Goal: Transaction & Acquisition: Purchase product/service

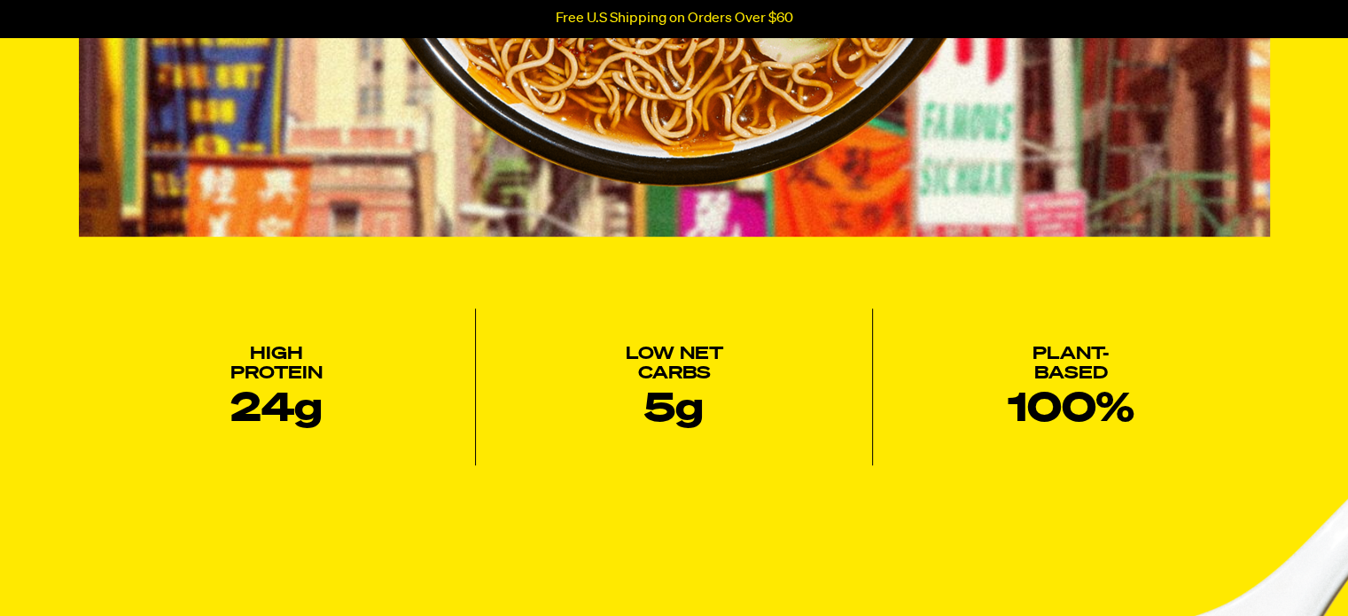
scroll to position [900, 0]
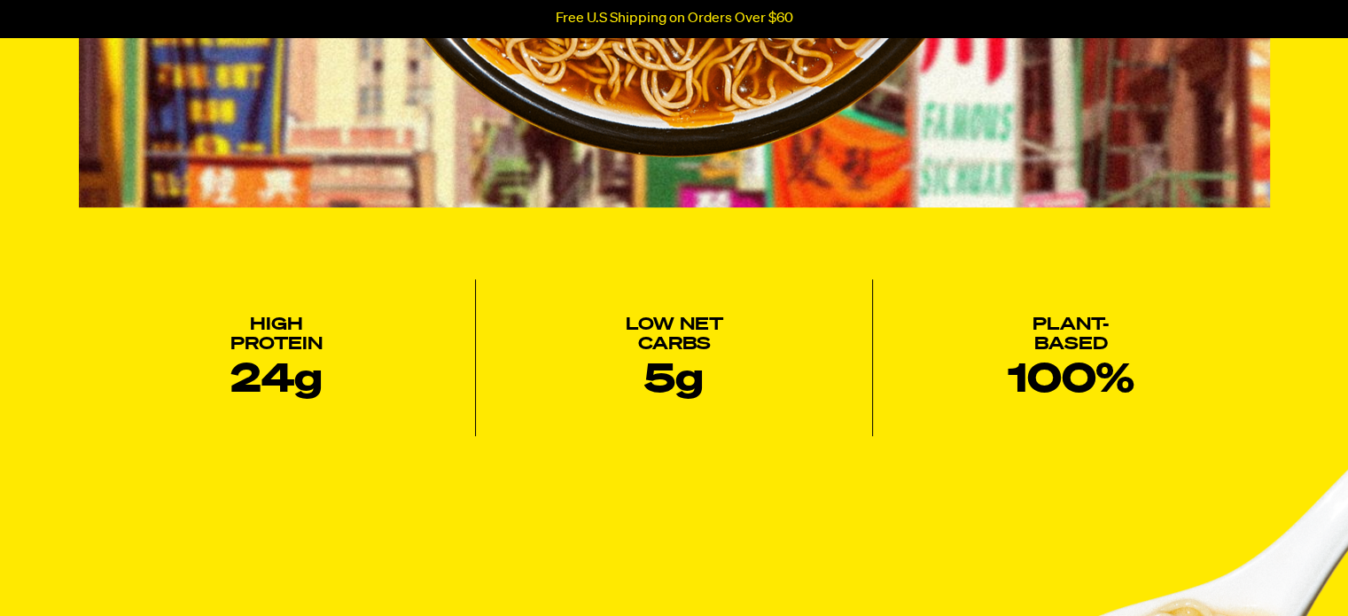
click at [1335, 603] on div at bounding box center [1335, 603] width 0 height 0
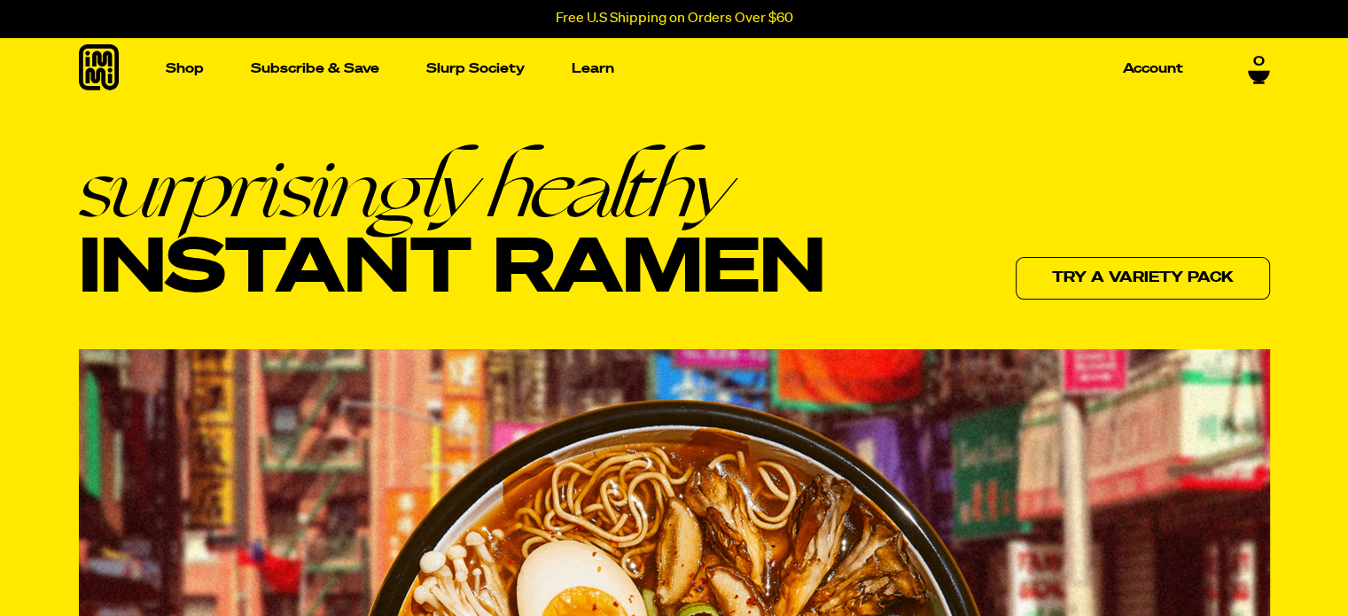
scroll to position [0, 0]
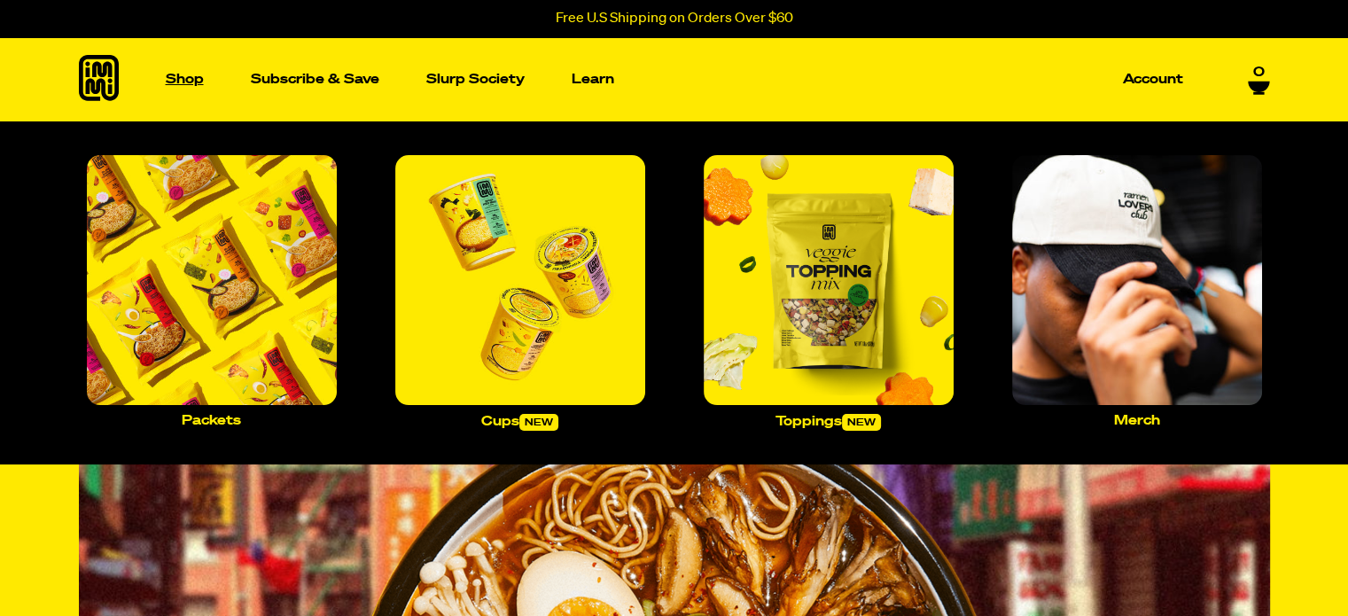
click at [187, 78] on p "Shop" at bounding box center [185, 79] width 38 height 13
click at [791, 342] on img "Main navigation" at bounding box center [829, 280] width 250 height 250
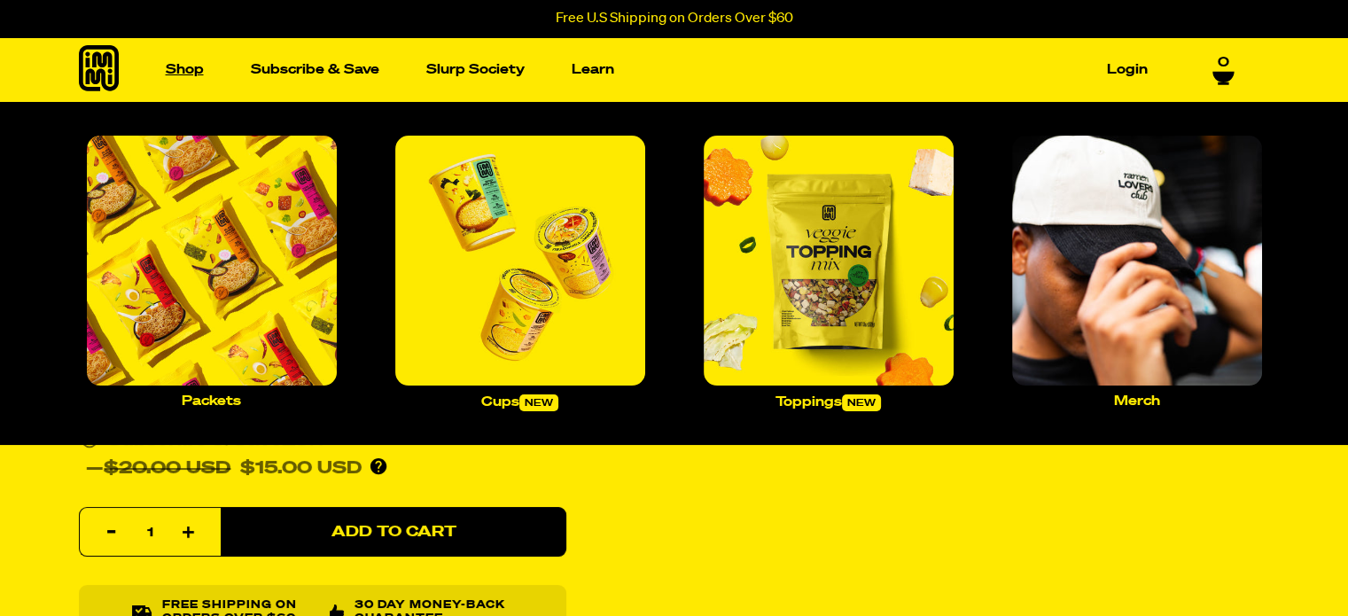
click at [184, 75] on link "Shop" at bounding box center [185, 69] width 52 height 27
click at [256, 344] on img "Main navigation" at bounding box center [212, 261] width 250 height 250
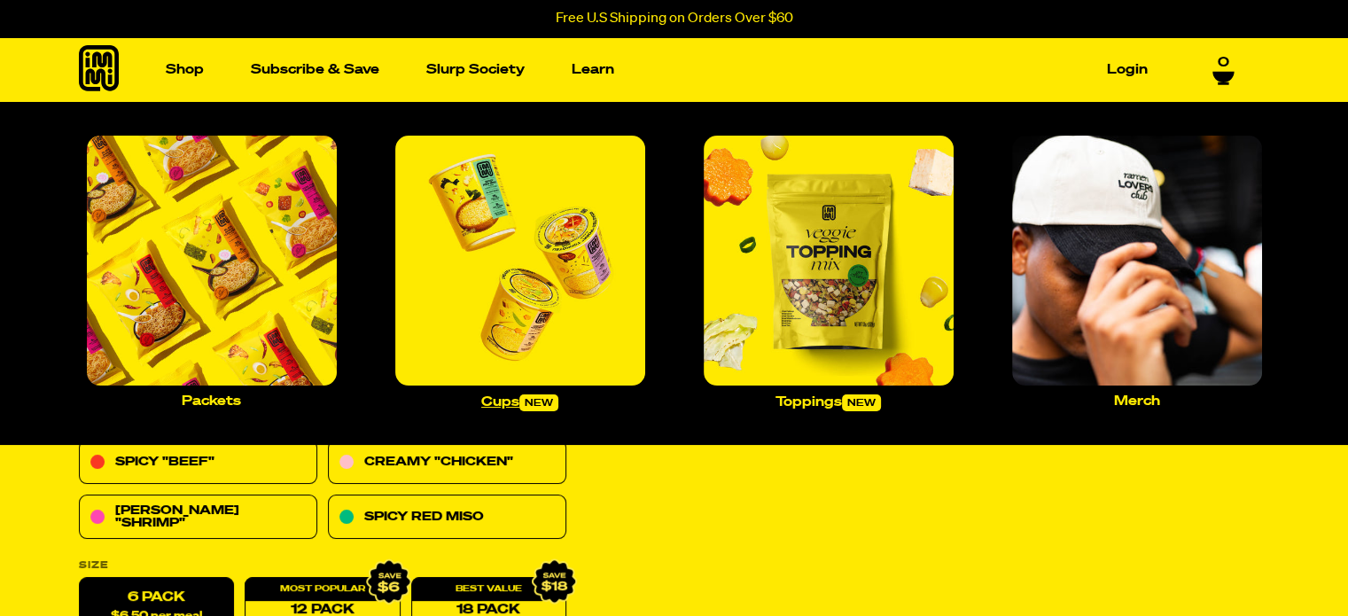
click at [484, 318] on img "Main navigation" at bounding box center [520, 261] width 250 height 250
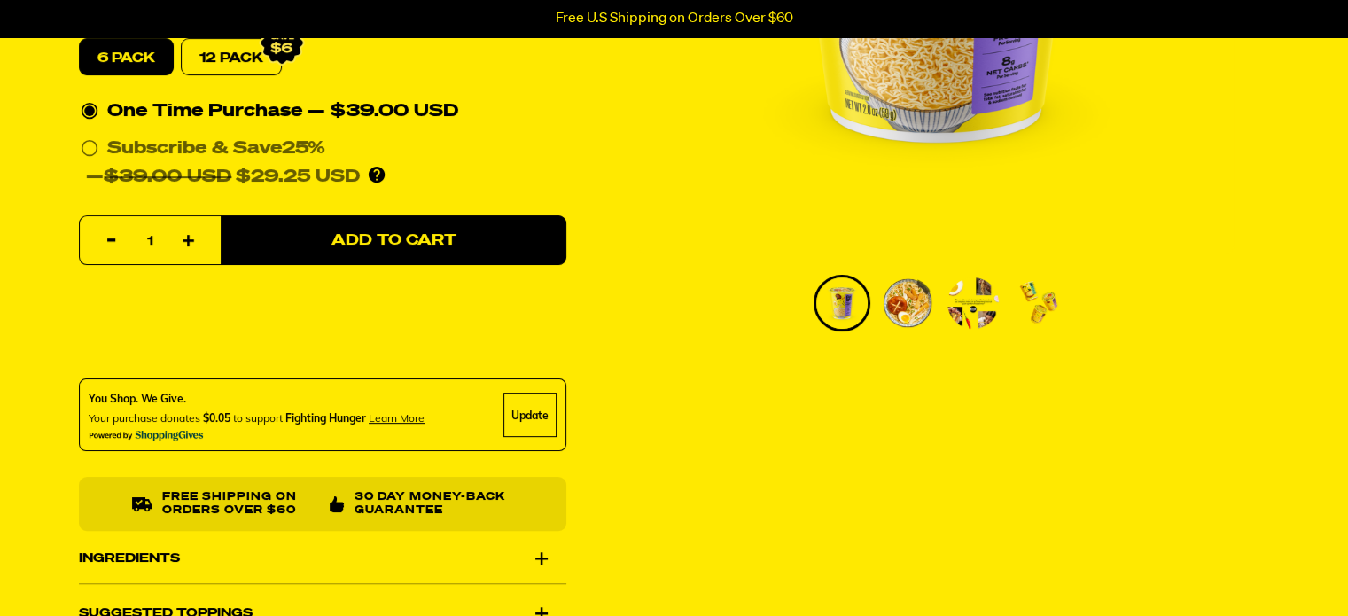
scroll to position [595, 0]
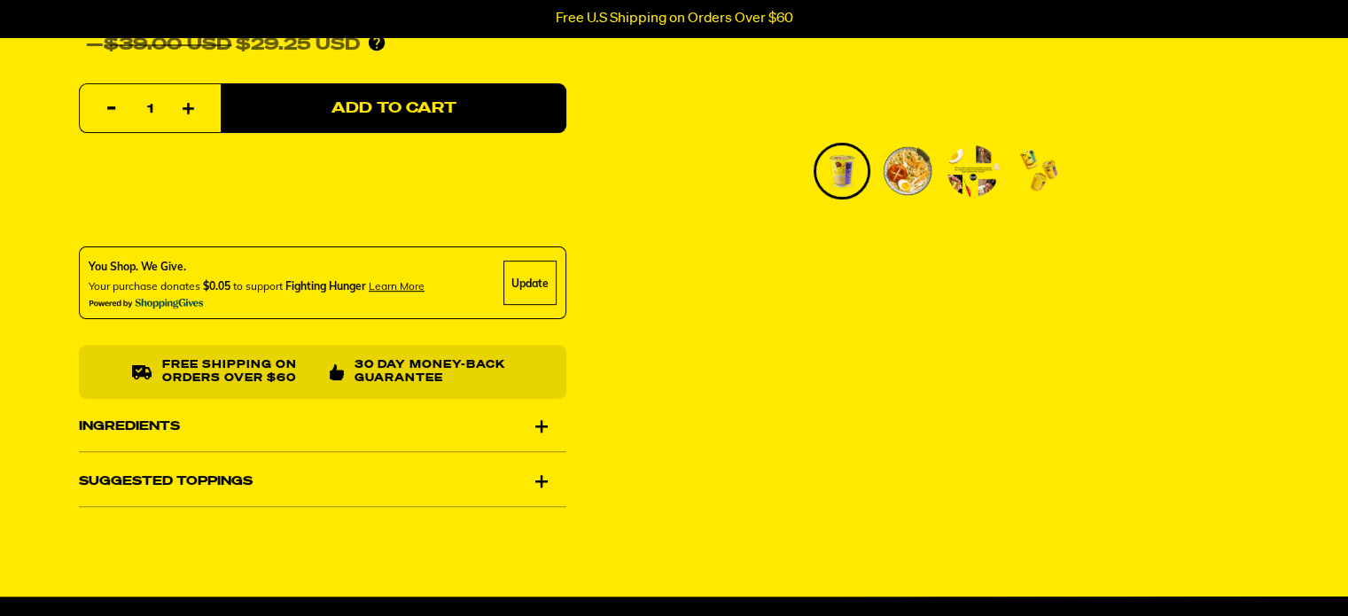
click at [537, 428] on div "Ingredients" at bounding box center [322, 426] width 487 height 50
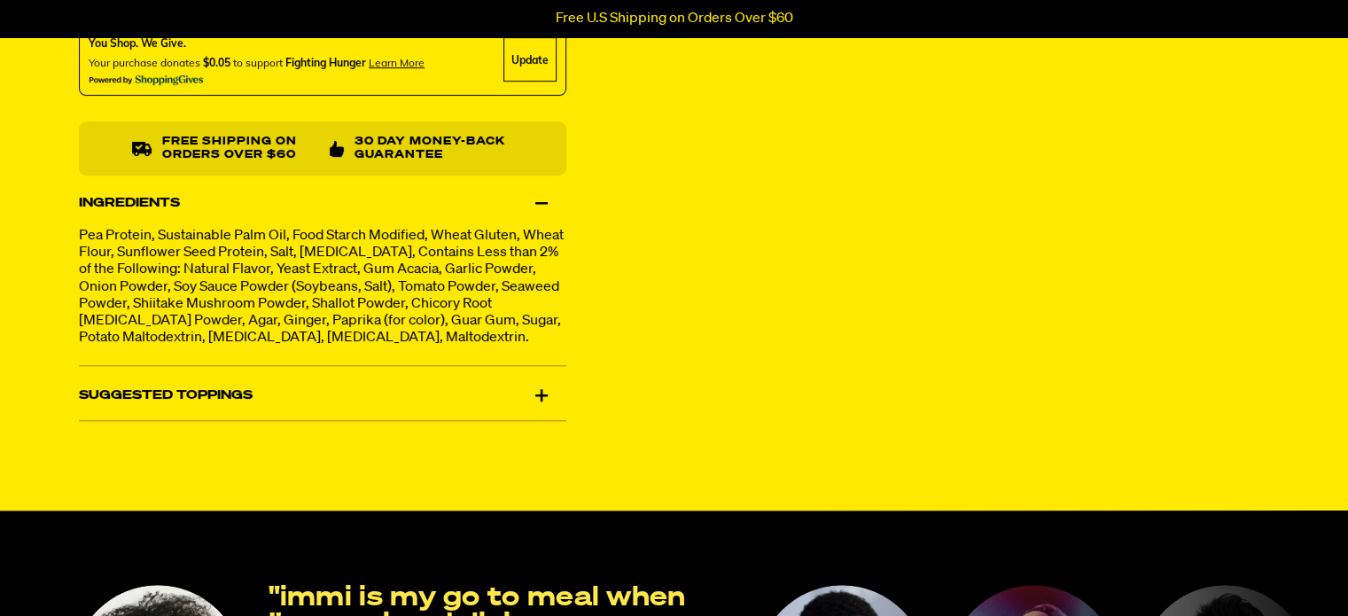
scroll to position [819, 0]
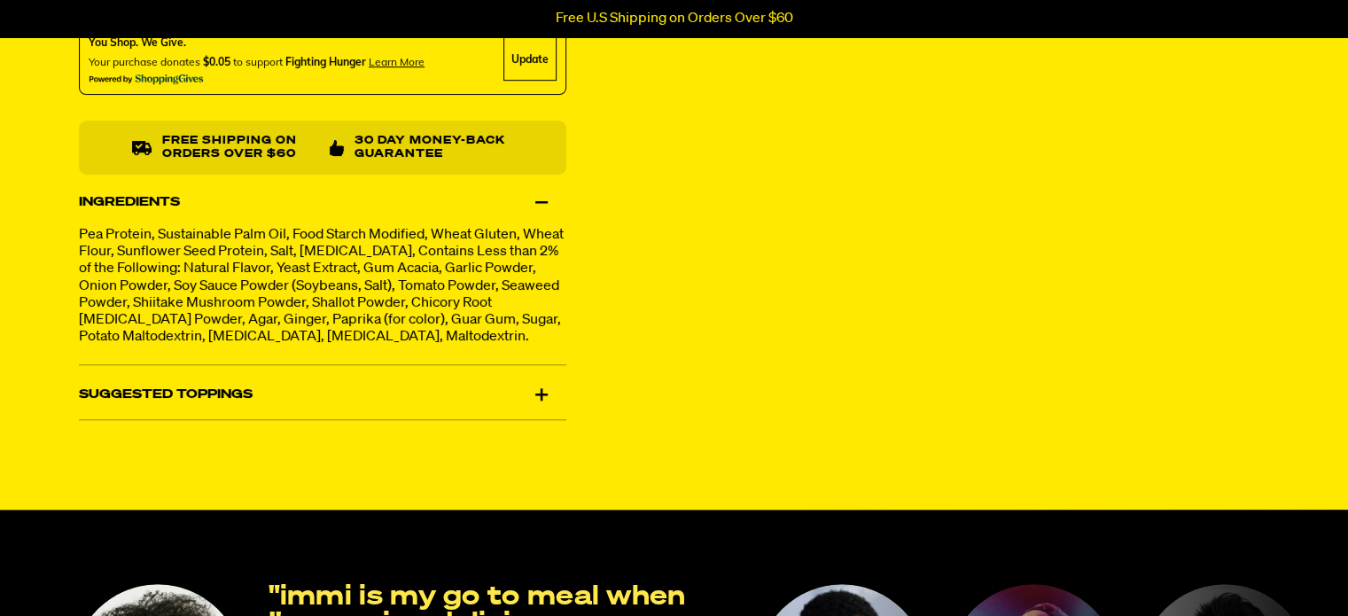
click at [545, 410] on div "Suggested Toppings" at bounding box center [322, 395] width 487 height 50
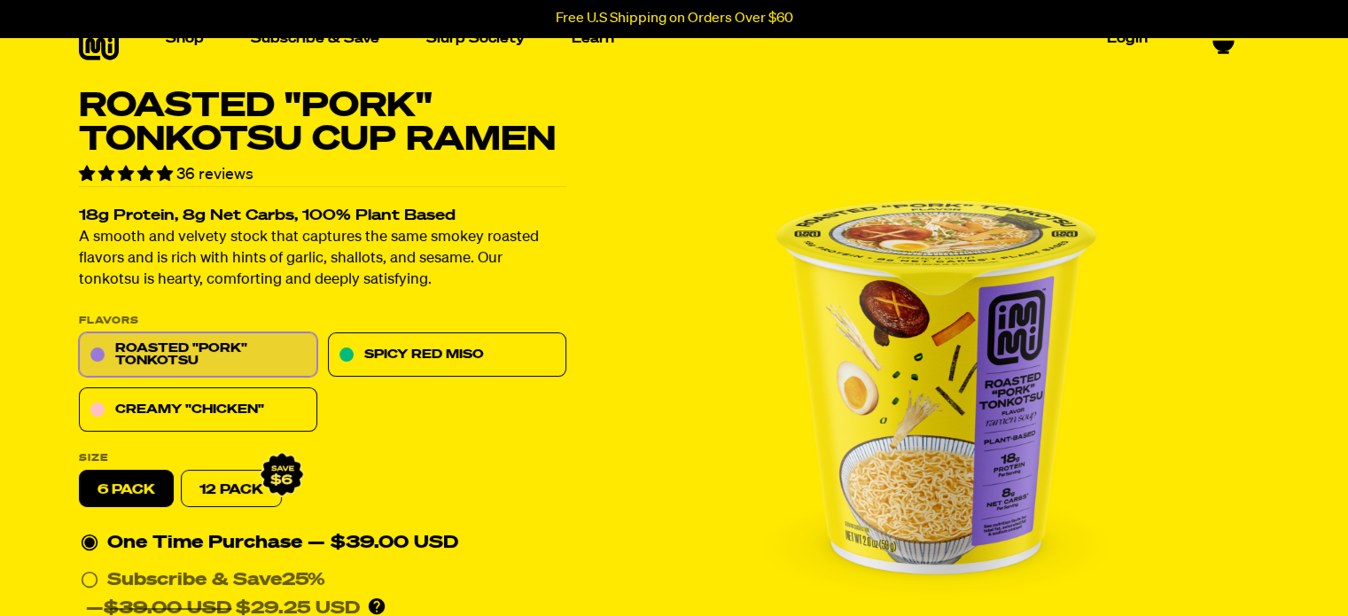
scroll to position [0, 0]
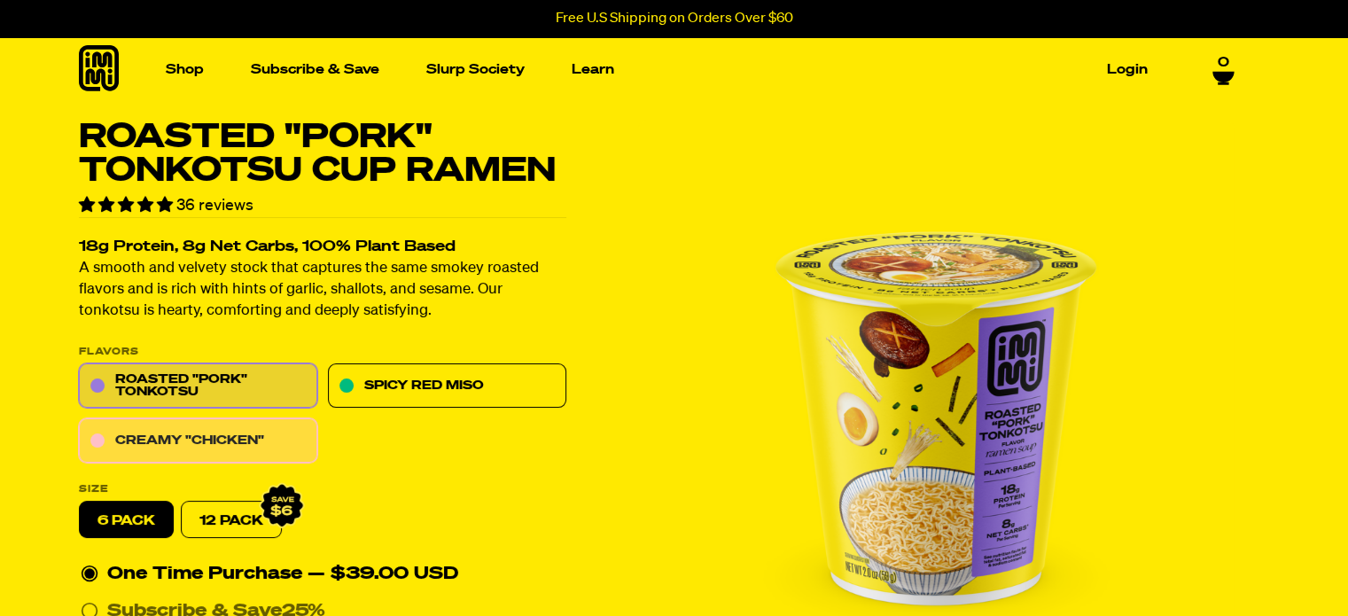
click at [142, 432] on link "Creamy "Chicken"" at bounding box center [198, 441] width 238 height 44
